Goal: Information Seeking & Learning: Understand process/instructions

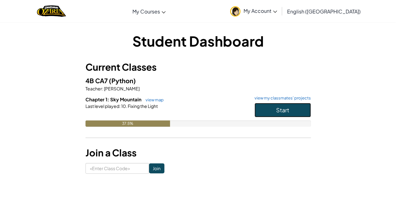
click at [283, 110] on span "Start" at bounding box center [282, 110] width 13 height 7
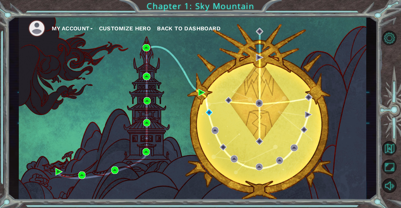
click at [266, 100] on div "My Account Customize Hero Back to Dashboard" at bounding box center [193, 108] width 348 height 183
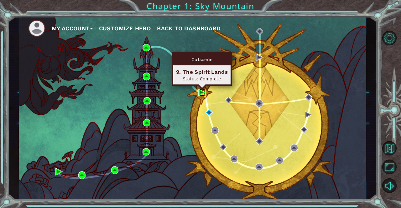
click at [202, 93] on img at bounding box center [201, 92] width 7 height 7
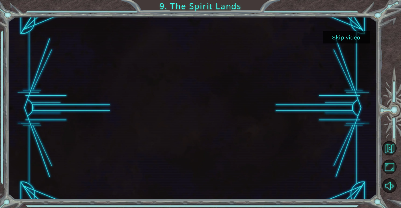
click at [329, 42] on button "Skip video" at bounding box center [346, 37] width 47 height 12
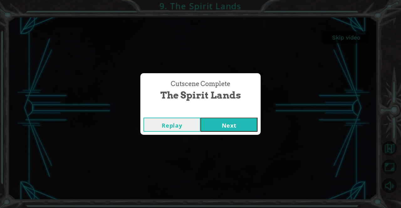
click at [238, 124] on button "Next" at bounding box center [229, 125] width 57 height 14
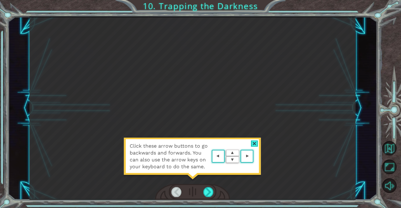
click at [191, 110] on div "Click these arrow buttons to go backwards and forwards. You can also use the ar…" at bounding box center [192, 109] width 326 height 184
click at [259, 143] on div "Click these arrow buttons to go backwards and forwards. You can also use the ar…" at bounding box center [192, 160] width 138 height 44
click at [251, 143] on div at bounding box center [254, 144] width 7 height 7
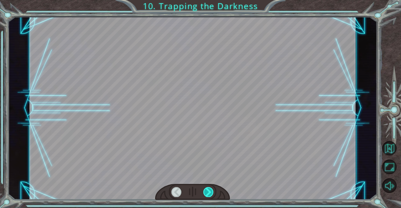
click at [210, 191] on div at bounding box center [208, 192] width 10 height 10
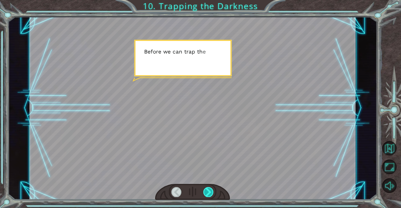
click at [210, 191] on div at bounding box center [208, 192] width 10 height 10
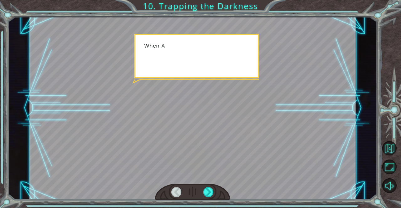
click at [216, 154] on div at bounding box center [192, 109] width 326 height 184
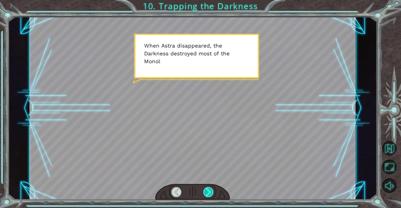
click at [212, 191] on div at bounding box center [208, 192] width 10 height 10
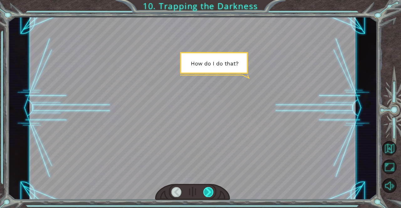
click at [212, 191] on div at bounding box center [208, 192] width 10 height 10
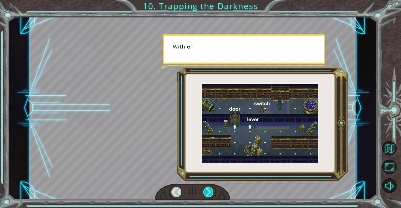
click at [212, 191] on div at bounding box center [208, 192] width 10 height 10
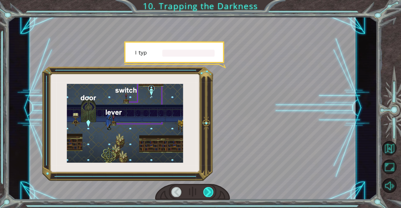
click at [212, 191] on div at bounding box center [208, 192] width 10 height 10
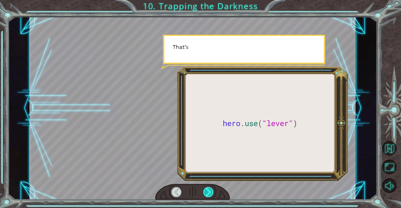
click at [212, 191] on div at bounding box center [208, 192] width 10 height 10
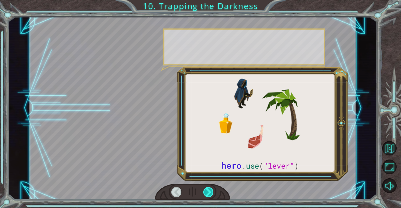
click at [212, 191] on div at bounding box center [208, 192] width 10 height 10
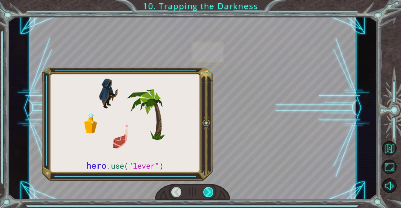
click at [212, 191] on div at bounding box center [208, 192] width 10 height 10
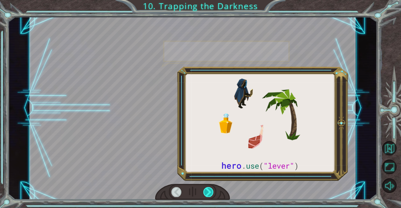
click at [212, 191] on div at bounding box center [208, 192] width 10 height 10
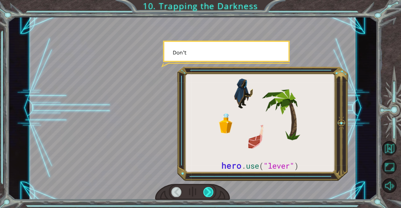
click at [212, 191] on div at bounding box center [208, 192] width 10 height 10
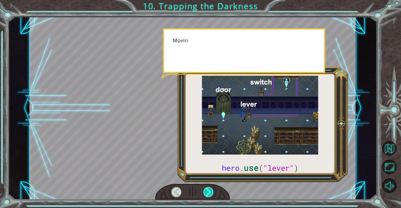
click at [212, 191] on div at bounding box center [208, 192] width 10 height 10
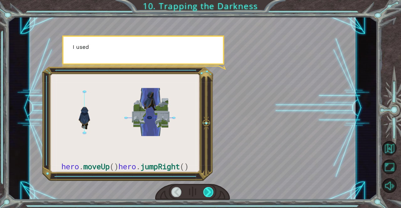
click at [212, 191] on div at bounding box center [208, 192] width 10 height 10
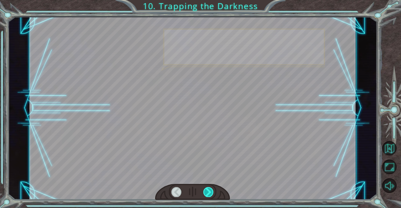
click at [212, 191] on div at bounding box center [208, 192] width 10 height 10
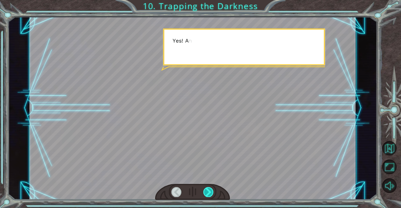
click at [212, 191] on div at bounding box center [208, 192] width 10 height 10
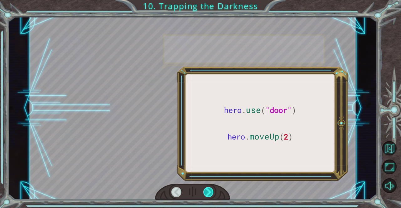
click at [212, 191] on div at bounding box center [208, 192] width 10 height 10
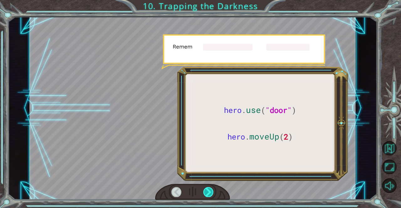
click at [212, 191] on div at bounding box center [208, 192] width 10 height 10
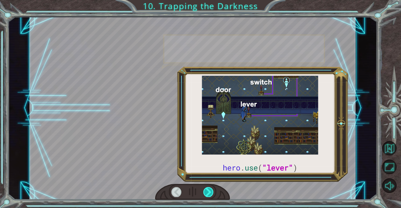
click at [212, 191] on div at bounding box center [208, 192] width 10 height 10
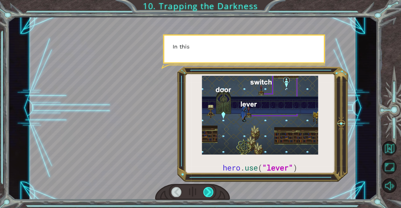
click at [212, 191] on div at bounding box center [208, 192] width 10 height 10
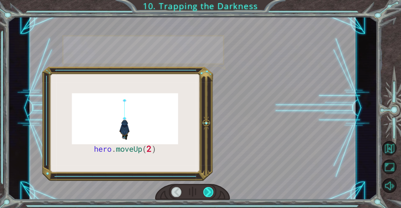
click at [212, 191] on div at bounding box center [208, 192] width 10 height 10
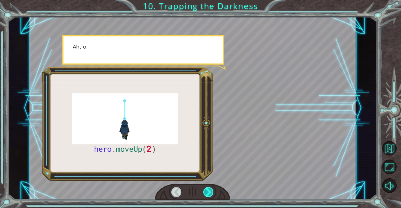
click at [212, 191] on div at bounding box center [208, 192] width 10 height 10
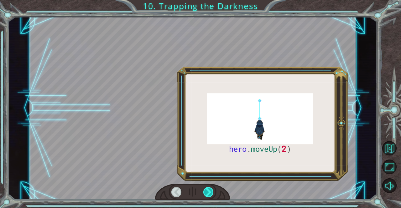
click at [212, 191] on div at bounding box center [208, 192] width 10 height 10
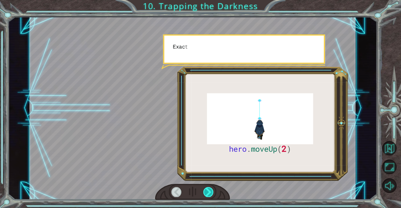
click at [212, 191] on div at bounding box center [208, 192] width 10 height 10
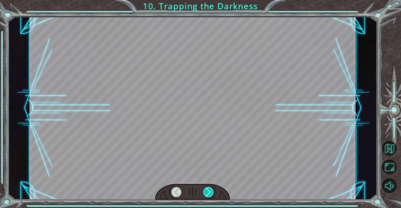
click at [212, 191] on div at bounding box center [208, 192] width 10 height 10
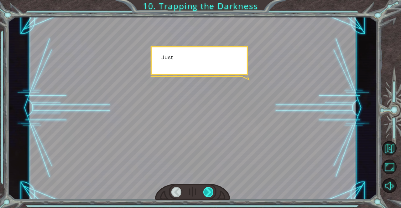
click at [212, 191] on div at bounding box center [208, 192] width 10 height 10
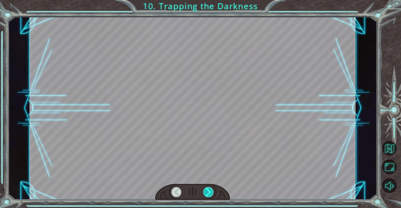
click at [212, 191] on div at bounding box center [208, 192] width 10 height 10
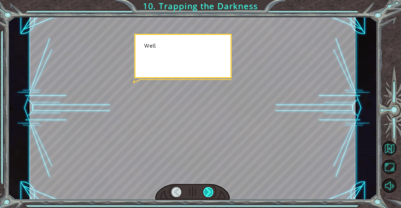
click at [212, 191] on div at bounding box center [208, 192] width 10 height 10
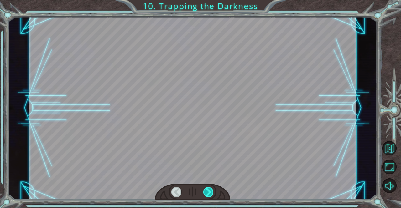
click at [212, 191] on div at bounding box center [208, 192] width 10 height 10
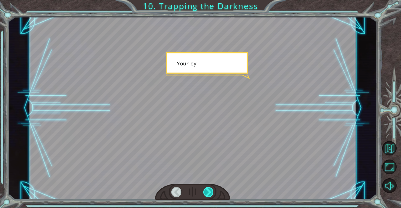
click at [212, 191] on div at bounding box center [208, 192] width 10 height 10
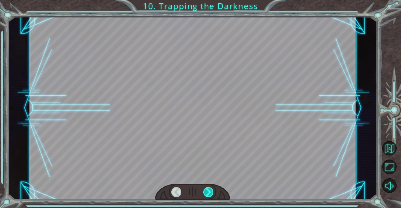
click at [212, 191] on div at bounding box center [208, 192] width 10 height 10
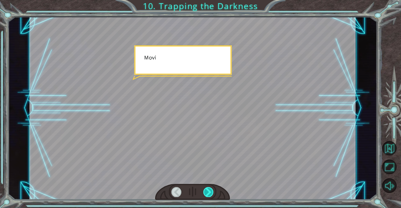
click at [212, 191] on div at bounding box center [208, 192] width 10 height 10
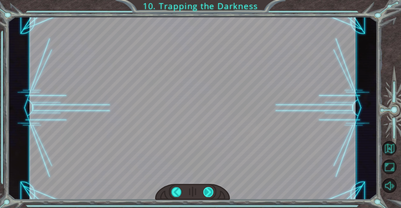
click at [212, 0] on div "hero . moveUp ( 2 ) B e f o r e w e c a n t r a p t h e D a r k n e s s w i t h…" at bounding box center [200, 0] width 401 height 0
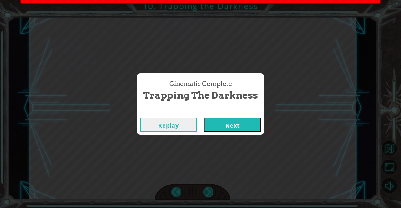
click at [212, 191] on div "Cinematic Complete Trapping the Darkness Replay Next" at bounding box center [200, 104] width 401 height 208
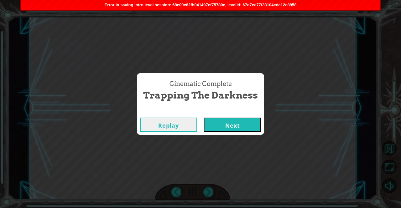
click at [229, 125] on button "Next" at bounding box center [232, 125] width 57 height 14
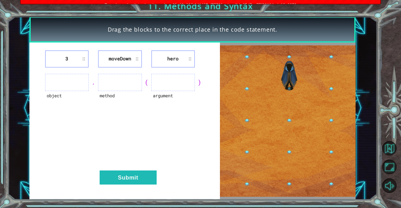
drag, startPoint x: 145, startPoint y: 124, endPoint x: 144, endPoint y: 119, distance: 5.3
click at [144, 119] on div "3 moveDown hero object . method ( argument ) Submit" at bounding box center [124, 122] width 191 height 158
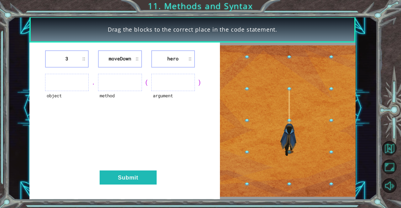
click at [72, 60] on li "3" at bounding box center [67, 58] width 44 height 17
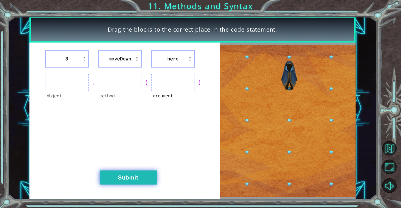
click at [136, 173] on button "Submit" at bounding box center [128, 178] width 57 height 14
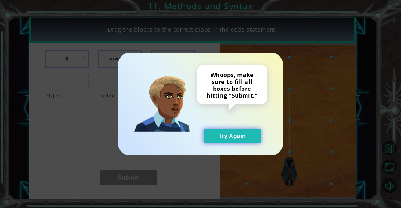
click at [214, 142] on button "Try Again" at bounding box center [232, 136] width 57 height 14
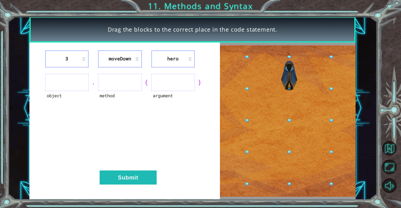
click at [74, 81] on ul at bounding box center [67, 82] width 44 height 17
click at [85, 90] on ul at bounding box center [67, 82] width 44 height 17
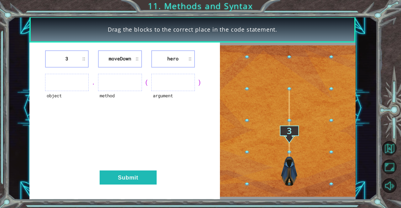
click at [115, 87] on ul at bounding box center [120, 82] width 44 height 17
drag, startPoint x: 115, startPoint y: 87, endPoint x: 129, endPoint y: 93, distance: 15.4
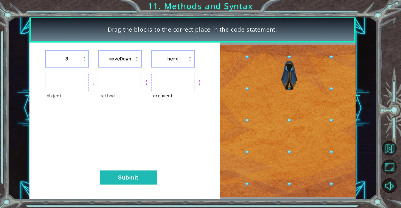
click at [116, 88] on ul at bounding box center [120, 82] width 44 height 17
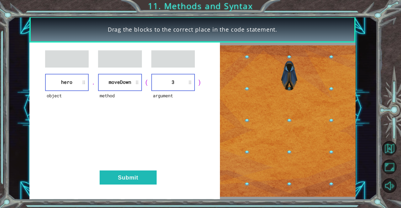
click at [128, 168] on div "object hero . method moveDown ( argument 3 ) Submit" at bounding box center [124, 122] width 191 height 158
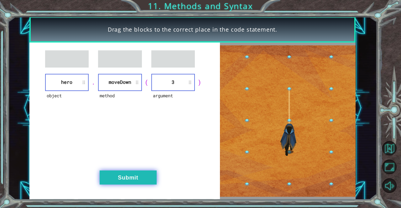
click at [128, 176] on button "Submit" at bounding box center [128, 178] width 57 height 14
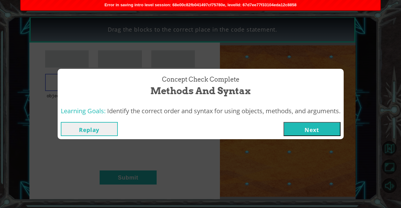
click at [294, 134] on button "Next" at bounding box center [312, 129] width 57 height 14
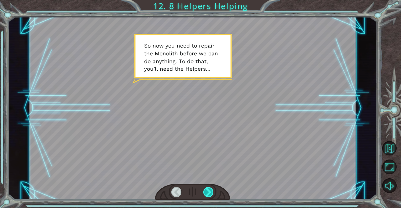
click at [212, 196] on div at bounding box center [208, 192] width 10 height 10
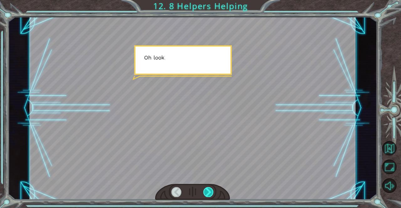
click at [212, 196] on div at bounding box center [208, 192] width 10 height 10
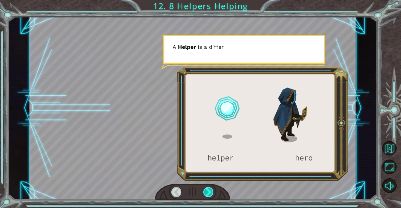
click at [212, 196] on div at bounding box center [208, 192] width 10 height 10
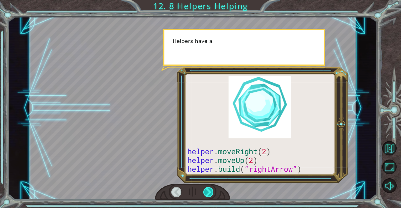
click at [212, 196] on div at bounding box center [208, 192] width 10 height 10
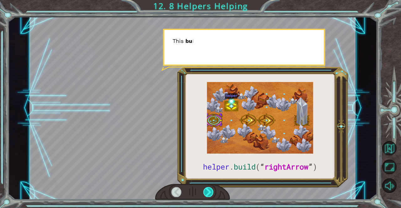
click at [212, 196] on div at bounding box center [208, 192] width 10 height 10
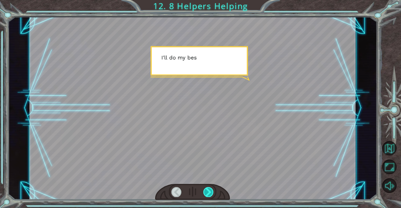
click at [212, 196] on div at bounding box center [208, 192] width 10 height 10
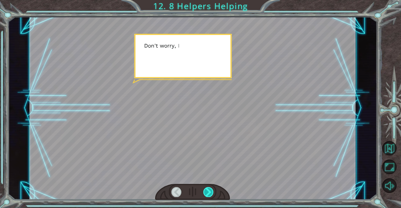
click at [212, 196] on div at bounding box center [208, 192] width 10 height 10
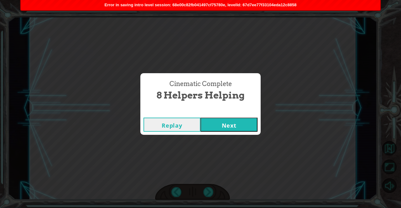
click at [229, 124] on button "Next" at bounding box center [229, 125] width 57 height 14
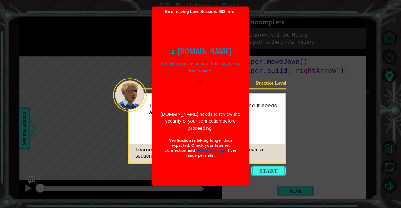
type textarea "[DOMAIN_NAME]("rightArrow")"
click at [127, 105] on div at bounding box center [130, 95] width 34 height 34
click at [270, 93] on div "Practice Level The Darkness damaged the Monolith and it needs a lot of repair! …" at bounding box center [207, 128] width 159 height 71
click at [256, 177] on icon at bounding box center [200, 104] width 401 height 208
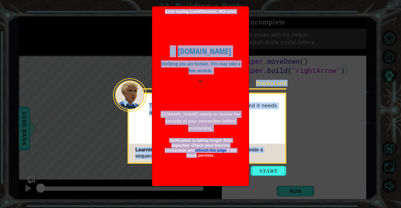
drag, startPoint x: 222, startPoint y: 182, endPoint x: 220, endPoint y: 174, distance: 8.4
click at [220, 174] on body "1 ההההההההההההההההההההההההההההההההההההההההההההההההההההההההההההההההההההההההההההה…" at bounding box center [200, 104] width 401 height 208
click at [219, 173] on div "www.ozaria.com Verifying you are human. This may take a few seconds. www.ozaria…" at bounding box center [200, 98] width 90 height 169
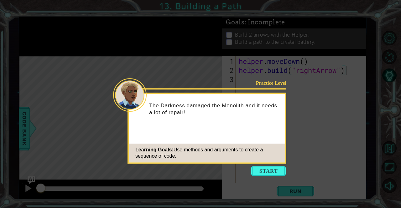
click at [281, 162] on div "Learning Goals: Use methods and arguments to create a sequence of code." at bounding box center [207, 153] width 156 height 19
click at [269, 161] on div "Learning Goals: Use methods and arguments to create a sequence of code." at bounding box center [207, 153] width 156 height 19
click at [274, 178] on icon at bounding box center [200, 104] width 401 height 208
click at [272, 173] on button "Start" at bounding box center [269, 171] width 36 height 10
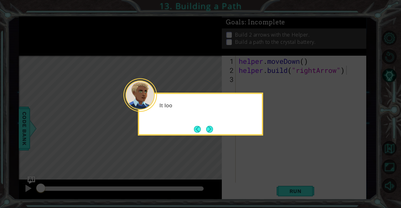
click at [257, 163] on icon at bounding box center [200, 104] width 401 height 208
click at [208, 131] on button "Next" at bounding box center [209, 129] width 10 height 10
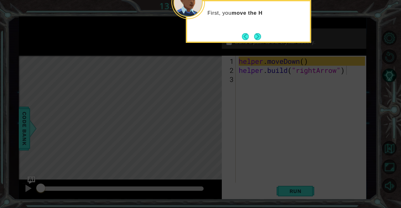
click at [208, 131] on icon at bounding box center [200, 31] width 401 height 354
click at [261, 39] on button "Next" at bounding box center [257, 36] width 7 height 7
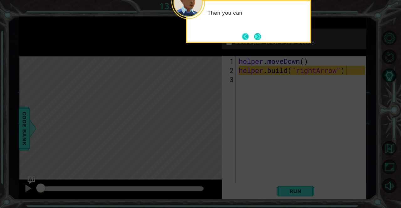
click at [248, 38] on button "Back" at bounding box center [248, 36] width 12 height 7
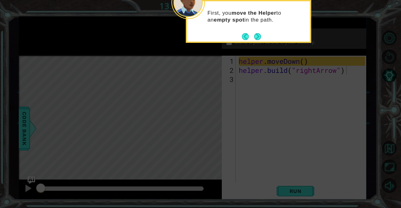
click at [257, 42] on div "First, you move the Helper to an empty spot in the path." at bounding box center [248, 21] width 125 height 43
click at [257, 37] on button "Next" at bounding box center [257, 36] width 7 height 7
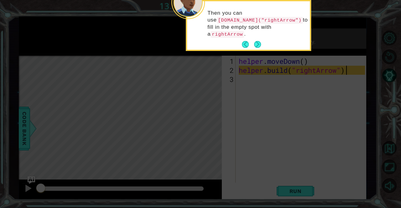
click at [257, 37] on p "Then you can use helper.build("rightArrow") to fill in the empty spot with a ri…" at bounding box center [256, 24] width 98 height 28
click at [259, 45] on button "Next" at bounding box center [258, 45] width 8 height 8
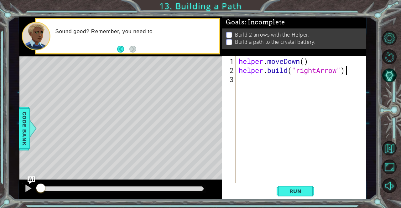
click at [104, 83] on div "Level Map" at bounding box center [164, 148] width 290 height 185
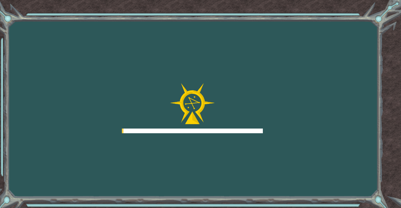
click at [139, 65] on div "Goals Error loading from server. Try refreshing the page. You'll need to join a…" at bounding box center [200, 104] width 401 height 208
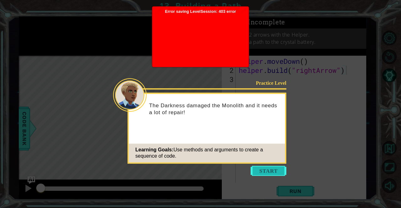
click at [253, 176] on button "Start" at bounding box center [269, 171] width 36 height 10
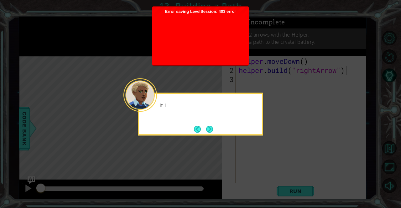
click at [256, 174] on icon at bounding box center [200, 104] width 401 height 208
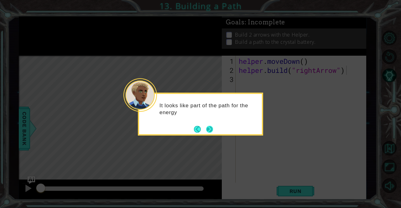
click at [210, 128] on button "Next" at bounding box center [210, 129] width 10 height 10
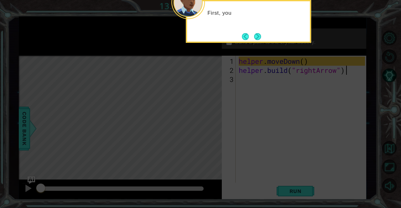
click at [210, 128] on icon at bounding box center [200, 31] width 401 height 354
click at [242, 138] on icon at bounding box center [200, 31] width 401 height 354
click at [238, 66] on icon at bounding box center [200, 31] width 401 height 354
click at [229, 47] on icon at bounding box center [200, 31] width 401 height 354
click at [258, 38] on button "Next" at bounding box center [258, 37] width 8 height 8
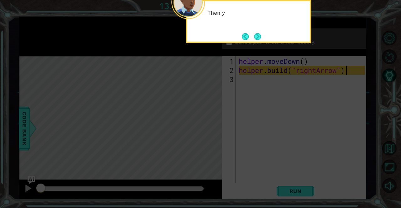
click at [256, 39] on button "Next" at bounding box center [257, 36] width 9 height 9
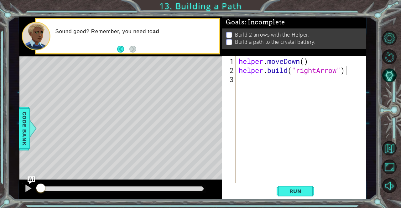
click at [143, 51] on div "Sound good? Remember, you need to ad" at bounding box center [127, 36] width 182 height 34
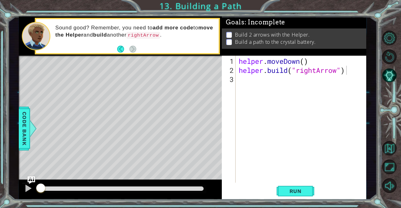
click at [203, 90] on div "Level Map" at bounding box center [164, 148] width 290 height 185
